Goal: Task Accomplishment & Management: Manage account settings

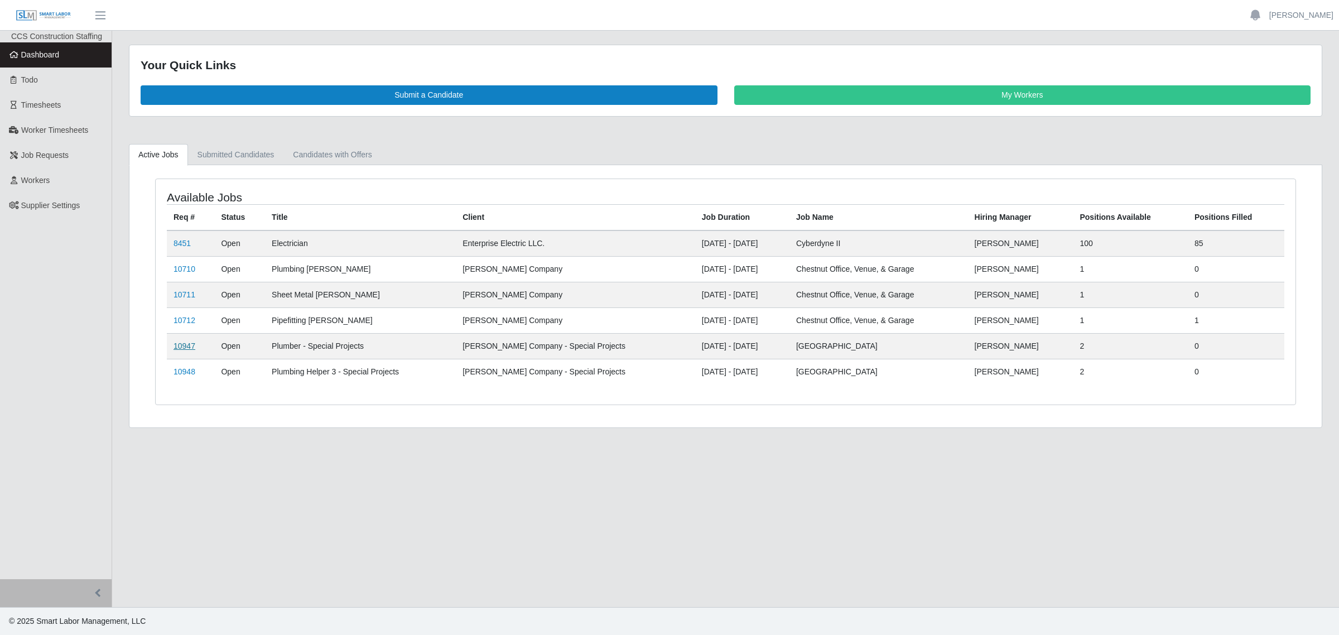
click at [185, 344] on link "10947" at bounding box center [185, 345] width 22 height 9
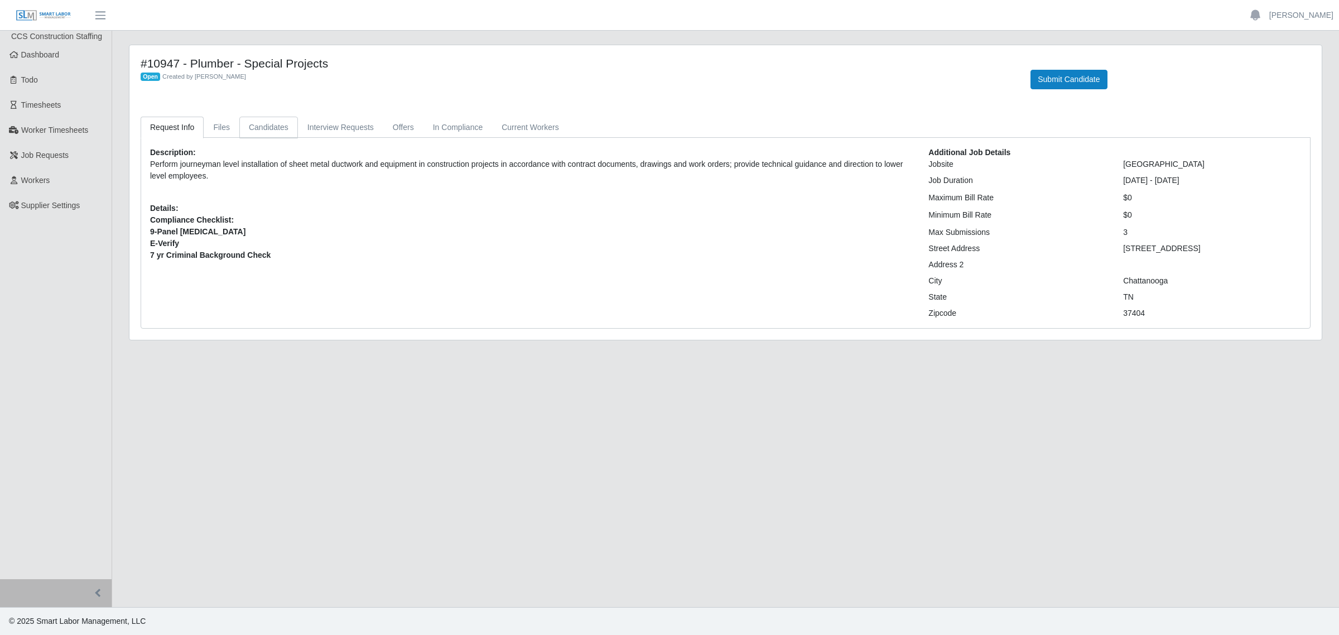
click at [275, 127] on link "Candidates" at bounding box center [268, 128] width 59 height 22
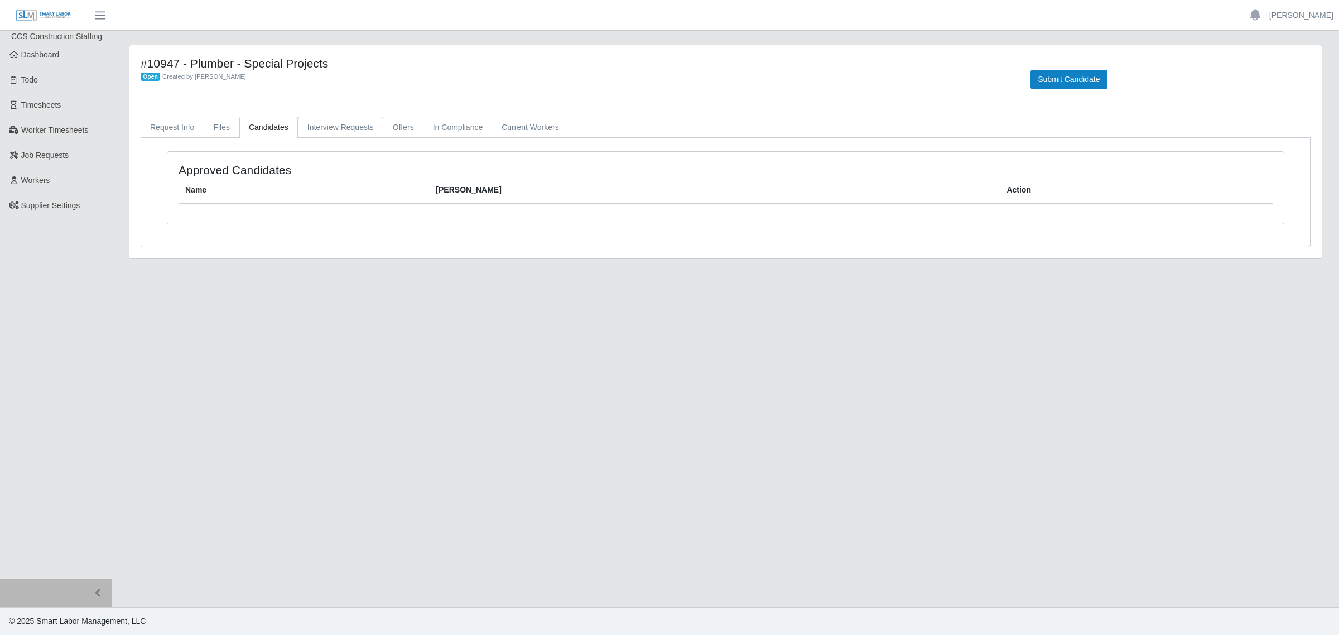
click at [349, 121] on link "Interview Requests" at bounding box center [340, 128] width 85 height 22
click at [222, 127] on link "Files" at bounding box center [222, 128] width 36 height 22
click at [176, 127] on link "Request Info" at bounding box center [172, 128] width 63 height 22
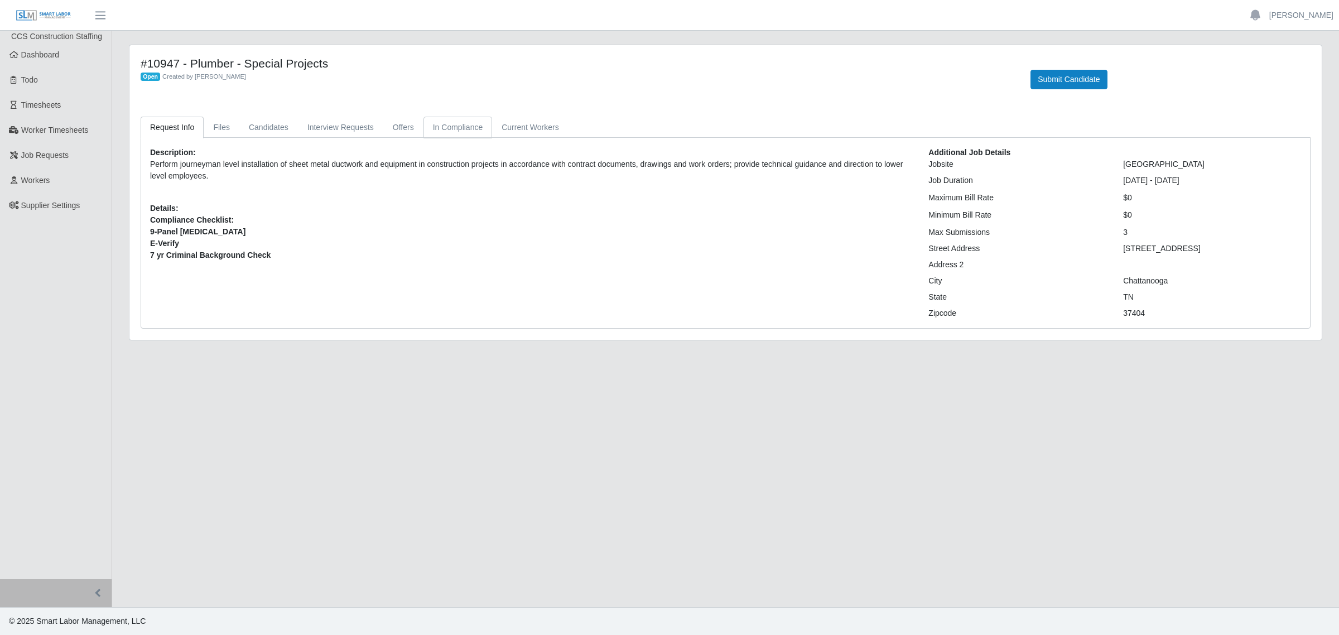
click at [430, 122] on link "In Compliance" at bounding box center [457, 128] width 69 height 22
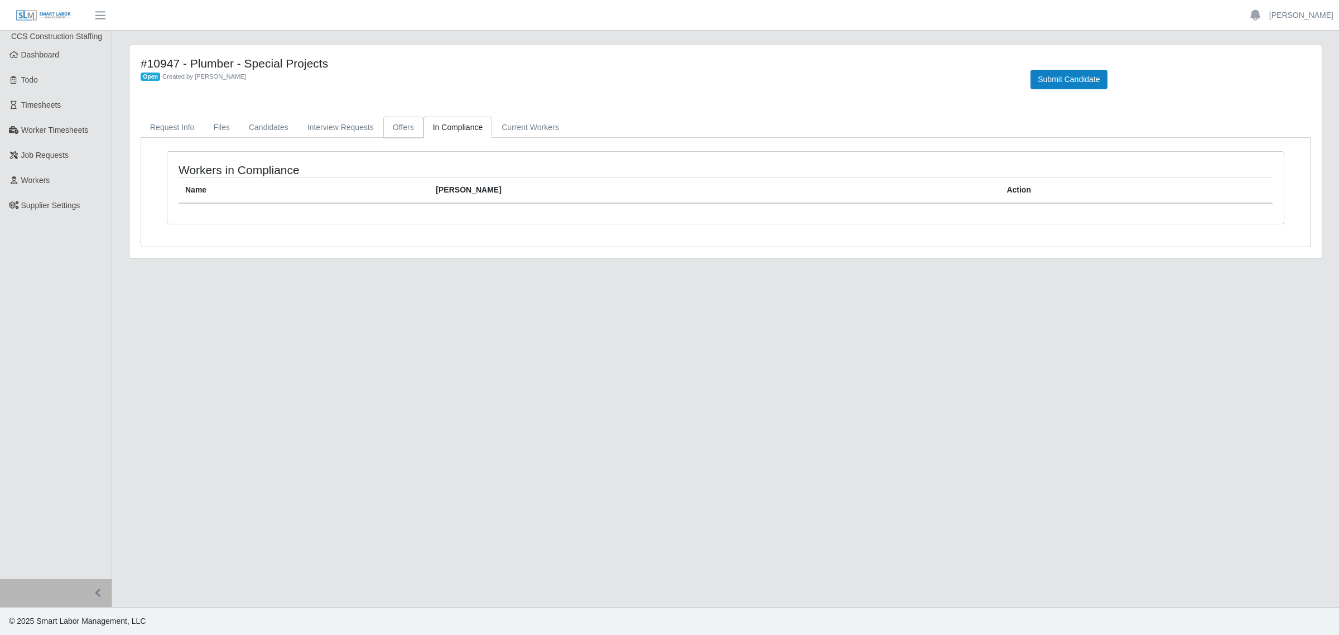
click at [397, 131] on link "Offers" at bounding box center [403, 128] width 40 height 22
click at [352, 128] on link "Interview Requests" at bounding box center [340, 128] width 85 height 22
click at [493, 126] on link "Current Workers" at bounding box center [530, 128] width 76 height 22
click at [223, 127] on link "Files" at bounding box center [222, 128] width 36 height 22
click at [256, 129] on link "Candidates" at bounding box center [268, 128] width 59 height 22
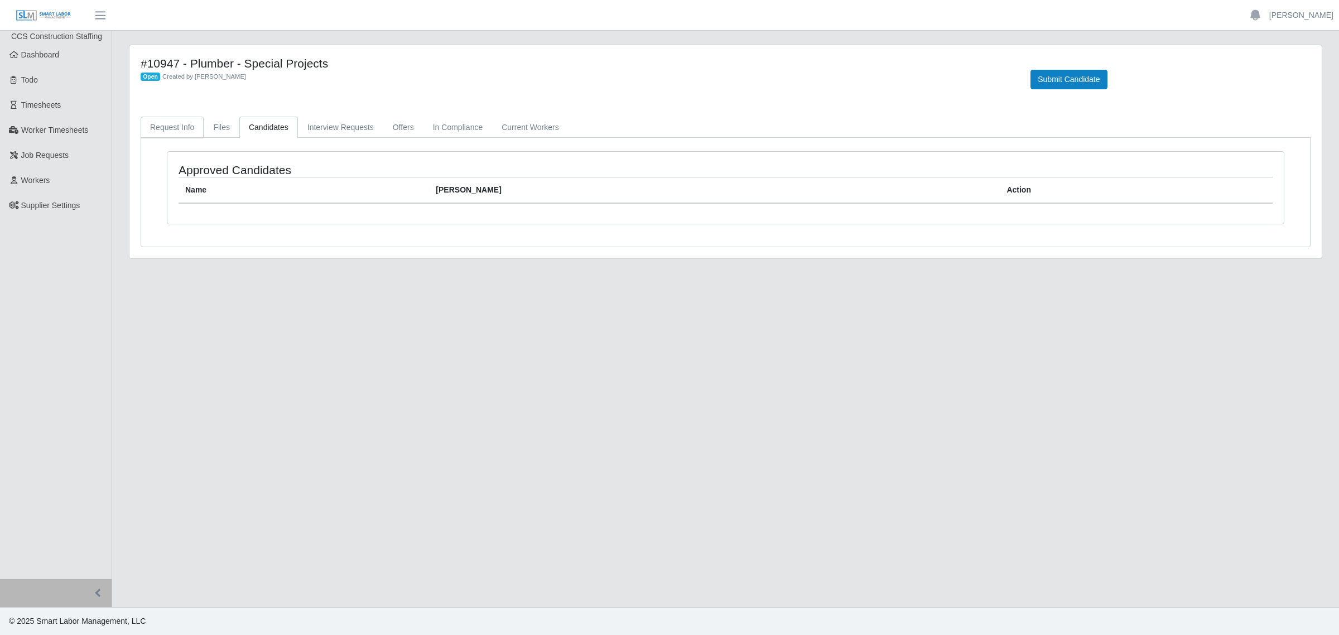
click at [156, 129] on link "Request Info" at bounding box center [172, 128] width 63 height 22
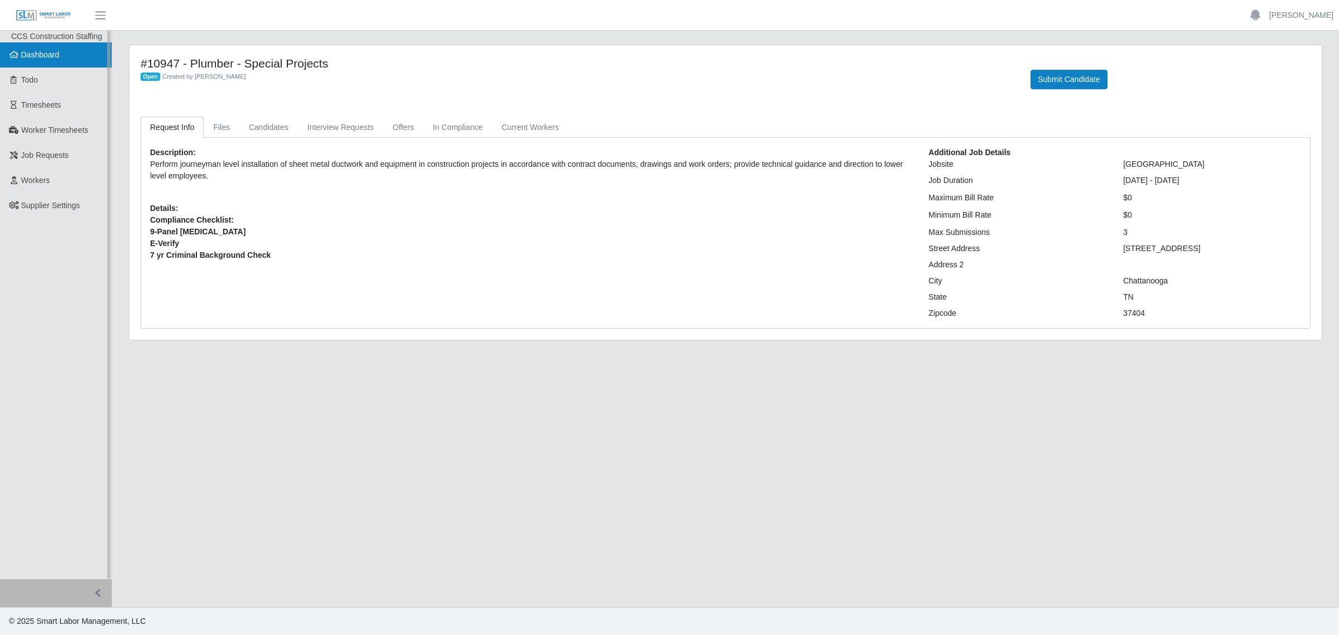
click at [38, 55] on span "Dashboard" at bounding box center [40, 54] width 38 height 9
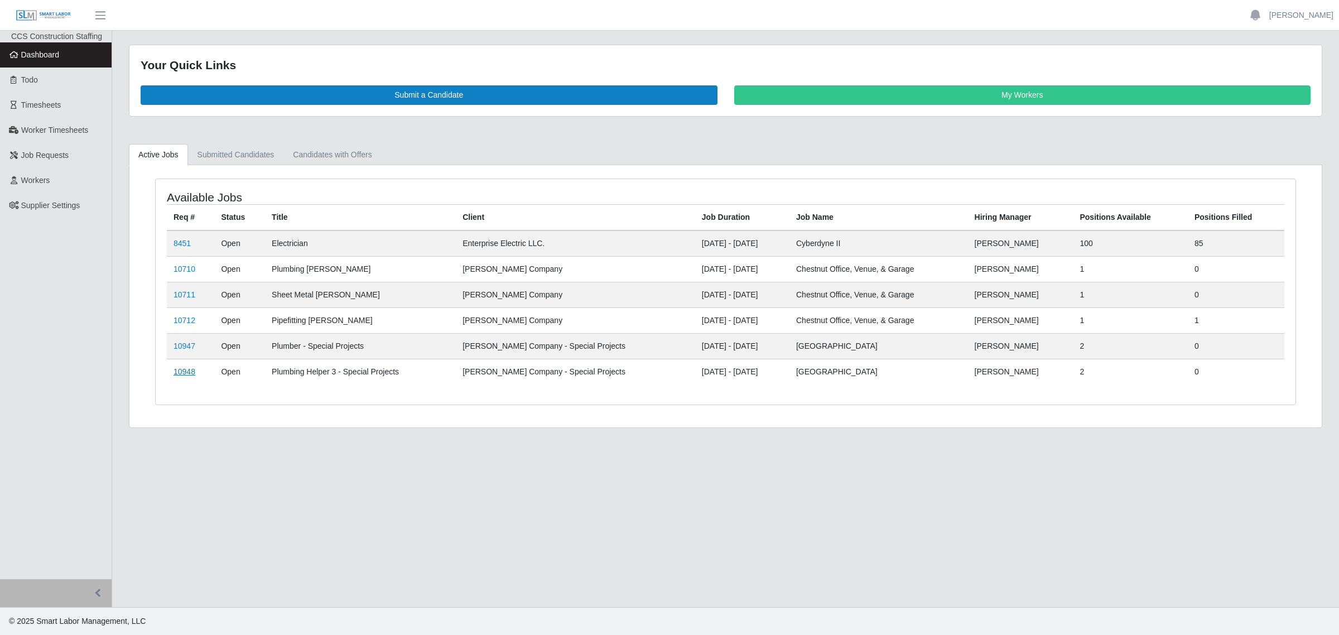
click at [182, 376] on link "10948" at bounding box center [185, 371] width 22 height 9
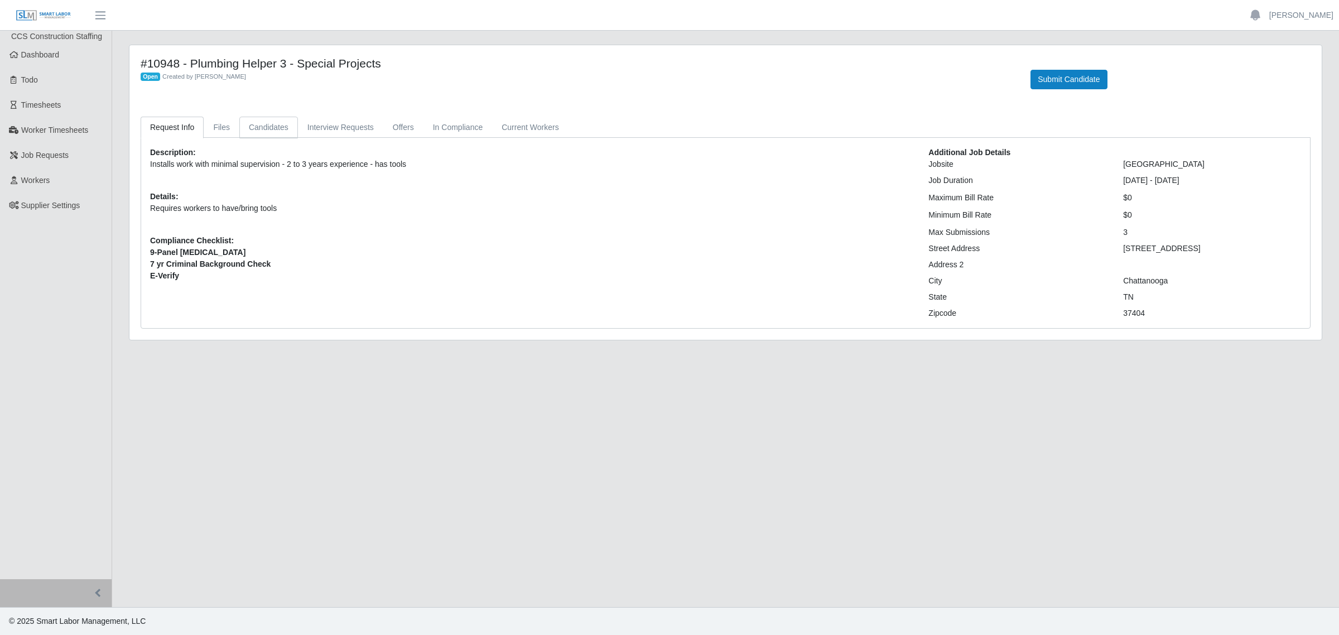
click at [264, 129] on link "Candidates" at bounding box center [268, 128] width 59 height 22
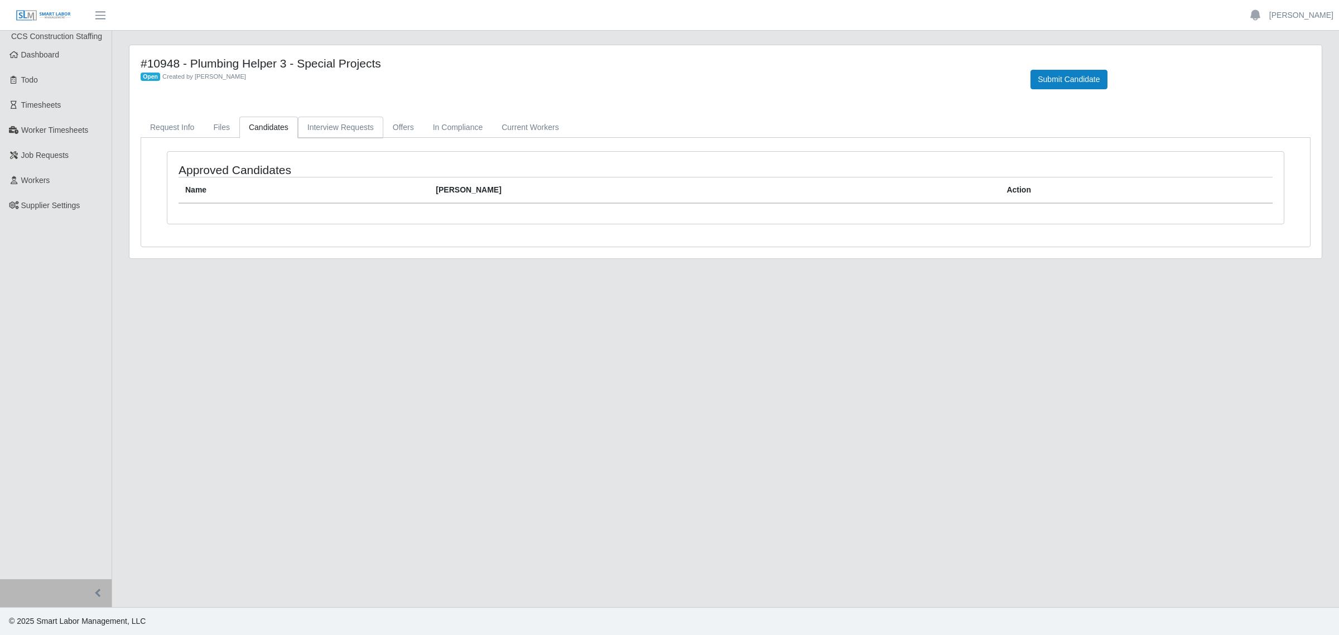
click at [320, 128] on link "Interview Requests" at bounding box center [340, 128] width 85 height 22
click at [400, 132] on link "Offers" at bounding box center [403, 128] width 40 height 22
click at [452, 126] on link "In Compliance" at bounding box center [457, 128] width 69 height 22
click at [511, 127] on link "Current Workers" at bounding box center [530, 128] width 76 height 22
click at [163, 124] on link "Request Info" at bounding box center [172, 128] width 63 height 22
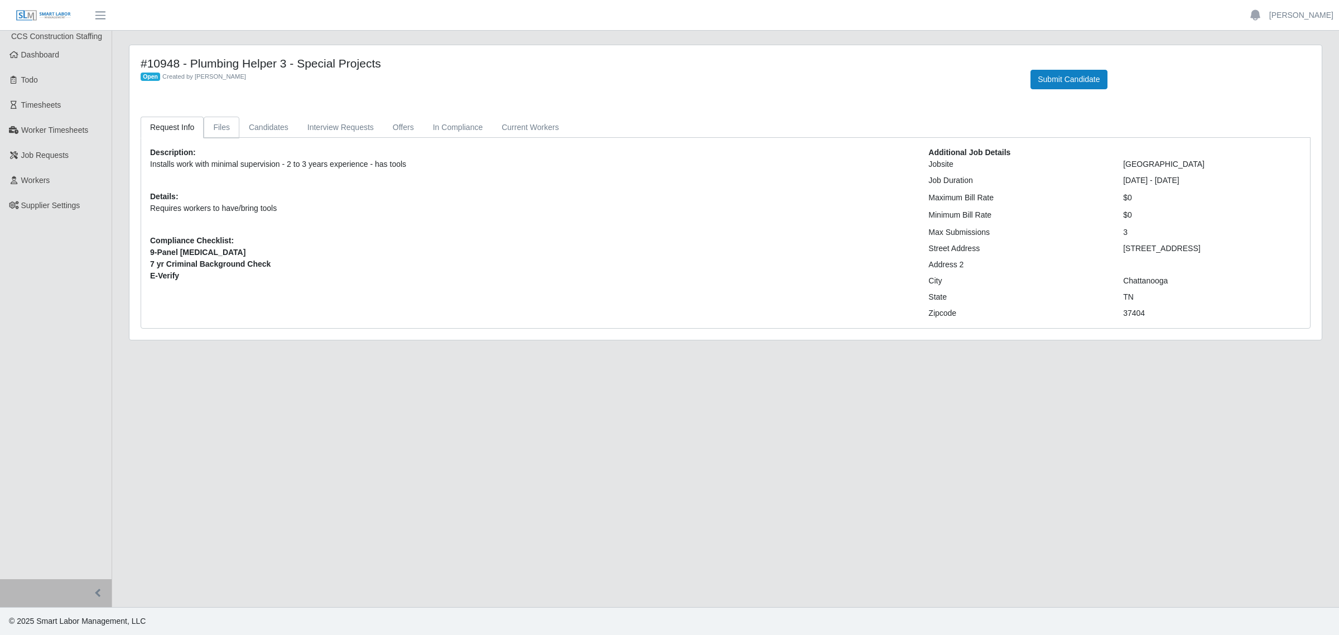
click at [227, 129] on link "Files" at bounding box center [222, 128] width 36 height 22
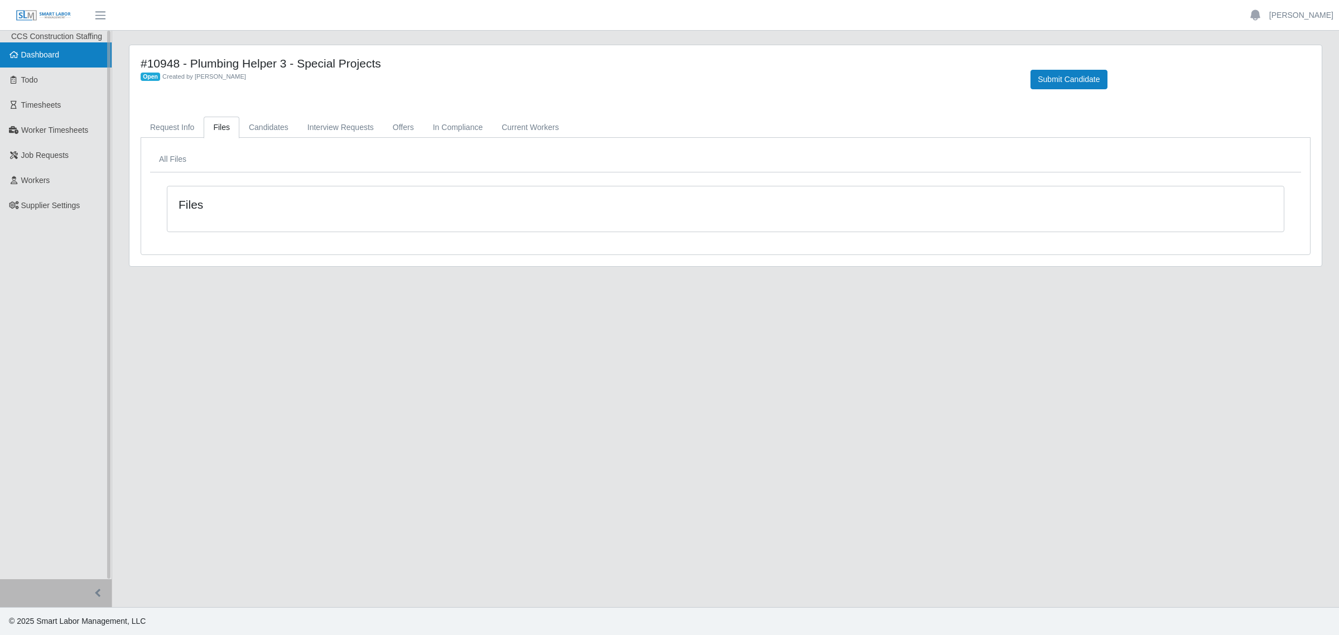
click at [46, 57] on span "Dashboard" at bounding box center [40, 54] width 38 height 9
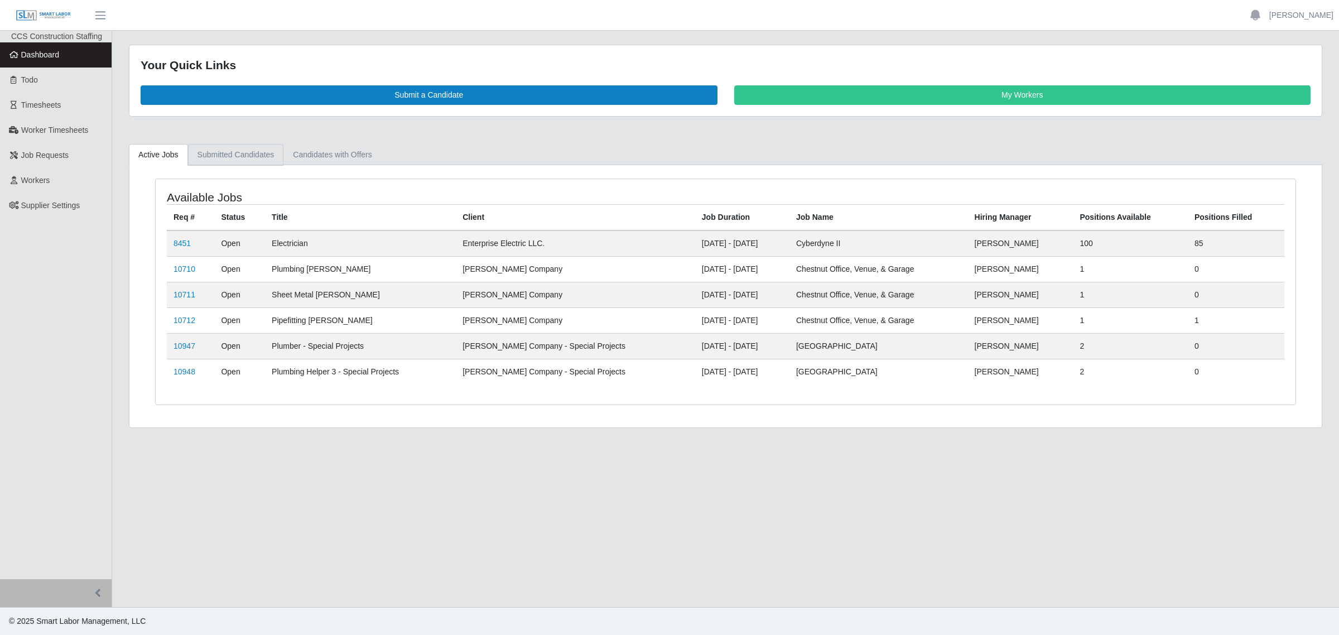
click at [213, 160] on link "Submitted Candidates" at bounding box center [236, 155] width 96 height 22
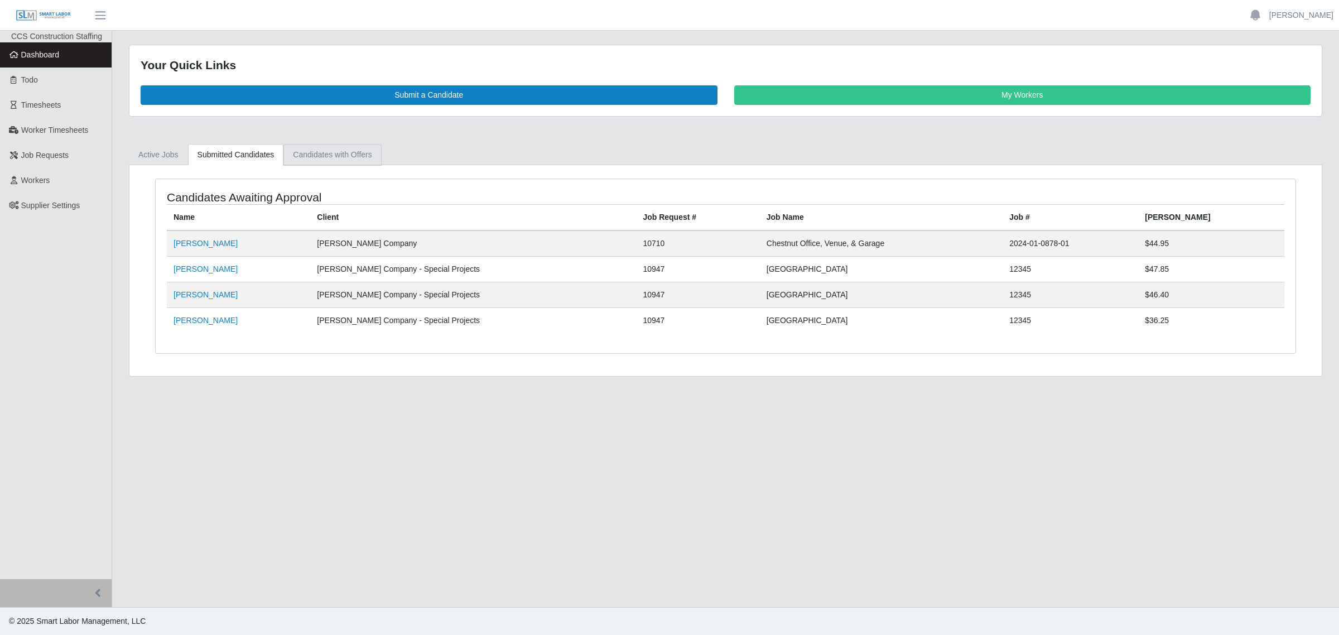
click at [310, 157] on link "Candidates with Offers" at bounding box center [332, 155] width 98 height 22
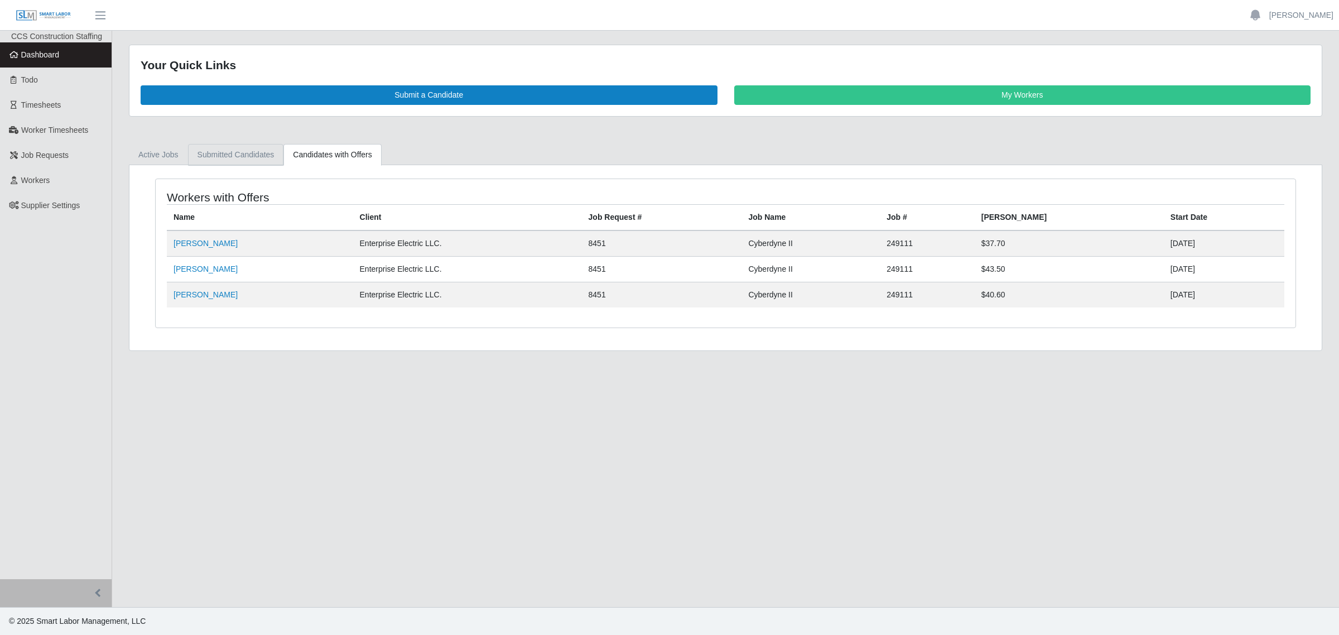
click at [236, 157] on link "Submitted Candidates" at bounding box center [236, 155] width 96 height 22
